Goal: Task Accomplishment & Management: Manage account settings

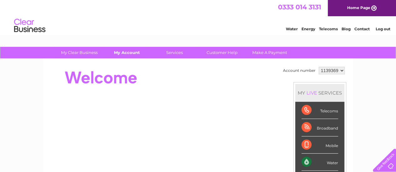
click at [132, 54] on link "My Account" at bounding box center [127, 53] width 52 height 12
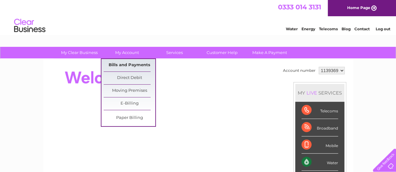
click at [131, 62] on link "Bills and Payments" at bounding box center [130, 65] width 52 height 13
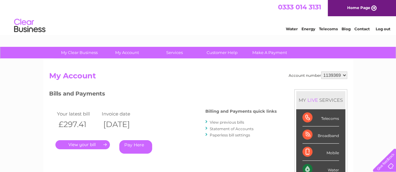
click at [85, 147] on link "." at bounding box center [82, 144] width 54 height 9
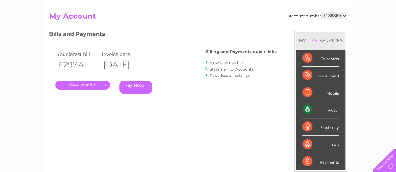
scroll to position [94, 0]
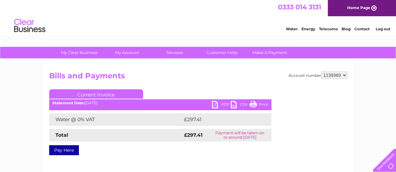
click at [253, 138] on td "Payment will be taken on or around 13 August 2025" at bounding box center [239, 135] width 63 height 13
click at [224, 104] on link "PDF" at bounding box center [221, 105] width 19 height 9
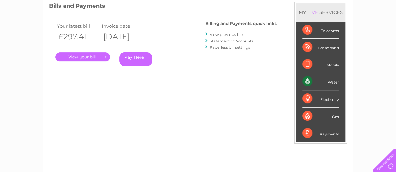
click at [221, 34] on link "View previous bills" at bounding box center [227, 34] width 34 height 5
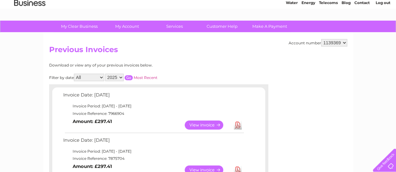
scroll to position [94, 0]
